Goal: Information Seeking & Learning: Check status

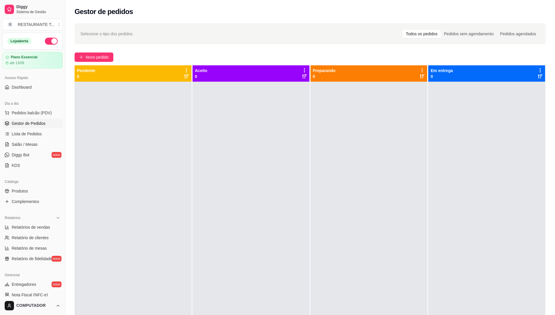
click at [50, 42] on button "button" at bounding box center [51, 41] width 13 height 7
click at [33, 230] on link "Relatórios de vendas" at bounding box center [32, 226] width 60 height 9
select select "ALL"
select select "0"
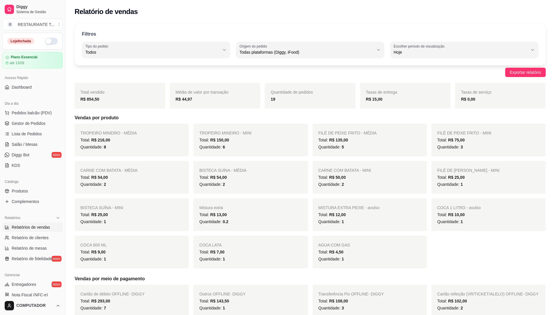
click at [161, 36] on div "Filtros" at bounding box center [310, 35] width 456 height 8
click at [161, 43] on button "Tipo do pedido Todos" at bounding box center [156, 50] width 148 height 16
click at [111, 73] on li "Entrega" at bounding box center [156, 75] width 138 height 9
type input "DELIVERY"
select select "DELIVERY"
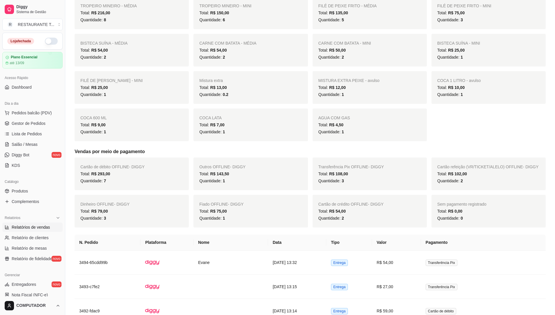
scroll to position [146, 0]
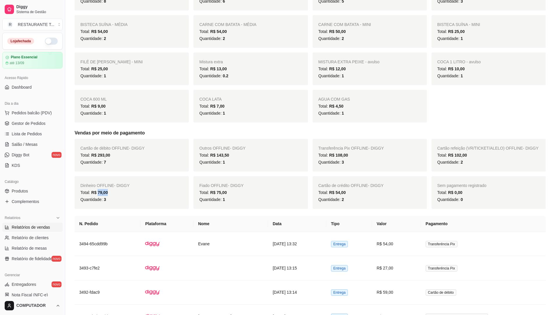
drag, startPoint x: 109, startPoint y: 195, endPoint x: 97, endPoint y: 192, distance: 12.5
click at [97, 192] on div "Total: R$ 79,00" at bounding box center [131, 192] width 103 height 7
click at [108, 171] on div "Cartão de débito OFFLINE - DIGGY Total: R$ 293,00 Quantidade: 7" at bounding box center [132, 155] width 114 height 33
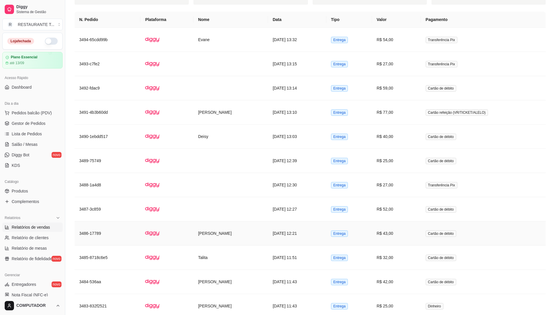
scroll to position [564, 0]
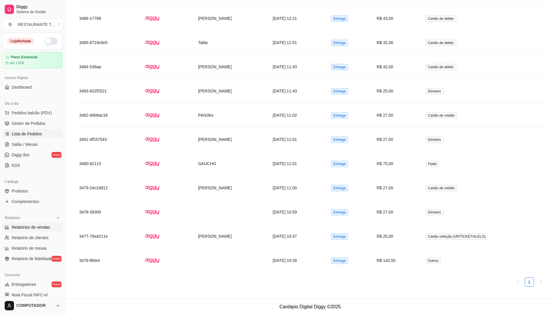
click at [22, 131] on span "Lista de Pedidos" at bounding box center [27, 134] width 30 height 6
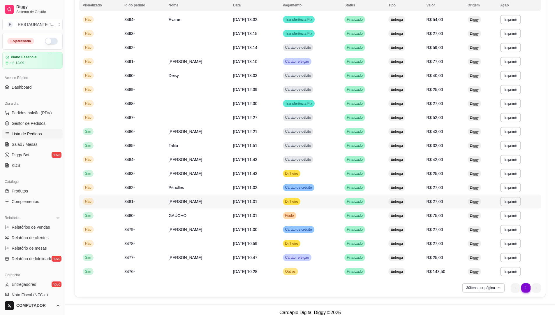
scroll to position [77, 0]
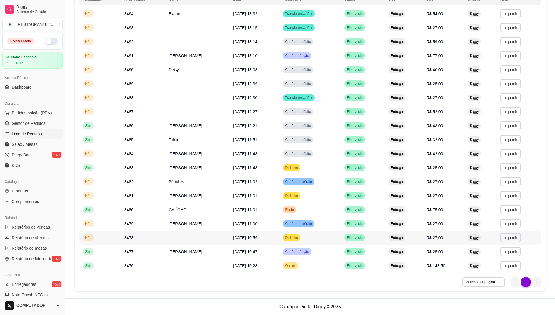
click at [319, 238] on td "Dinheiro" at bounding box center [310, 237] width 62 height 14
click at [296, 166] on td "Dinheiro" at bounding box center [310, 167] width 62 height 14
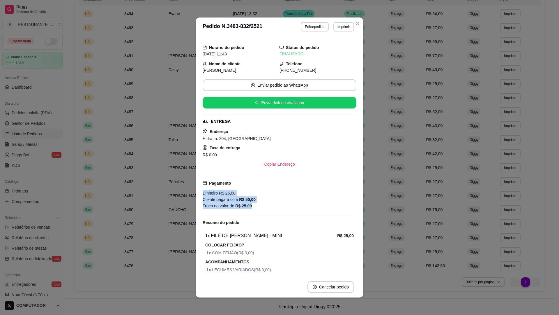
drag, startPoint x: 252, startPoint y: 203, endPoint x: 202, endPoint y: 195, distance: 51.1
click at [203, 195] on div "Dinheiro R$ 25,00 Cliente pagará com R$ 50,00 Troco no valor de R$ 25,00" at bounding box center [280, 199] width 154 height 19
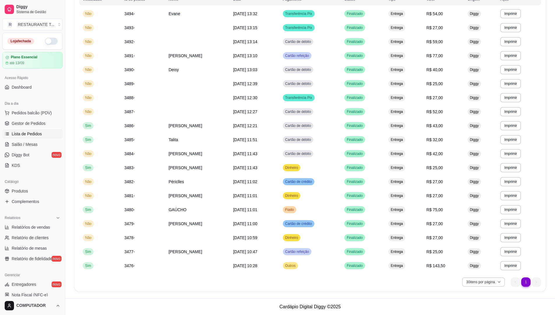
click at [501, 281] on button "30 itens por página" at bounding box center [483, 281] width 43 height 9
click at [470, 257] on span "50 pedidos" at bounding box center [482, 258] width 49 height 6
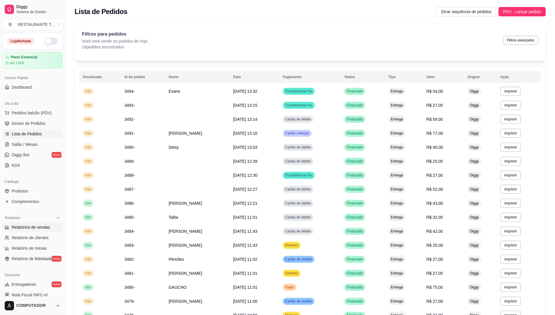
click at [38, 226] on span "Relatórios de vendas" at bounding box center [31, 227] width 38 height 6
select select "ALL"
select select "0"
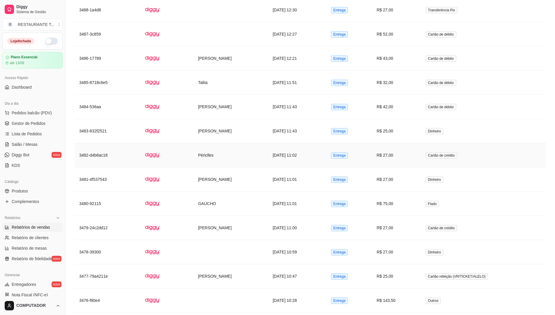
scroll to position [564, 0]
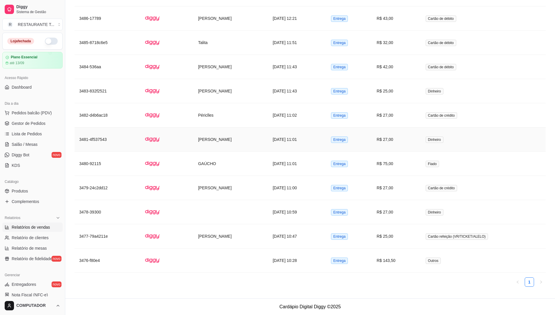
click at [202, 137] on td "[PERSON_NAME]" at bounding box center [230, 139] width 75 height 24
click at [288, 93] on td "[DATE] 11:43" at bounding box center [297, 91] width 58 height 24
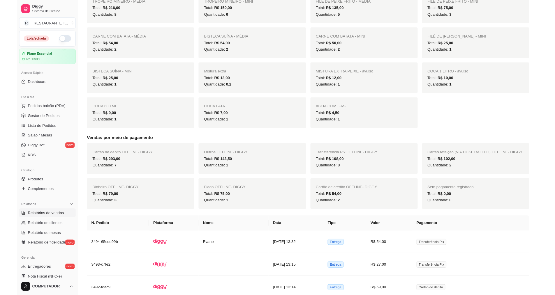
scroll to position [0, 0]
